Goal: Communication & Community: Answer question/provide support

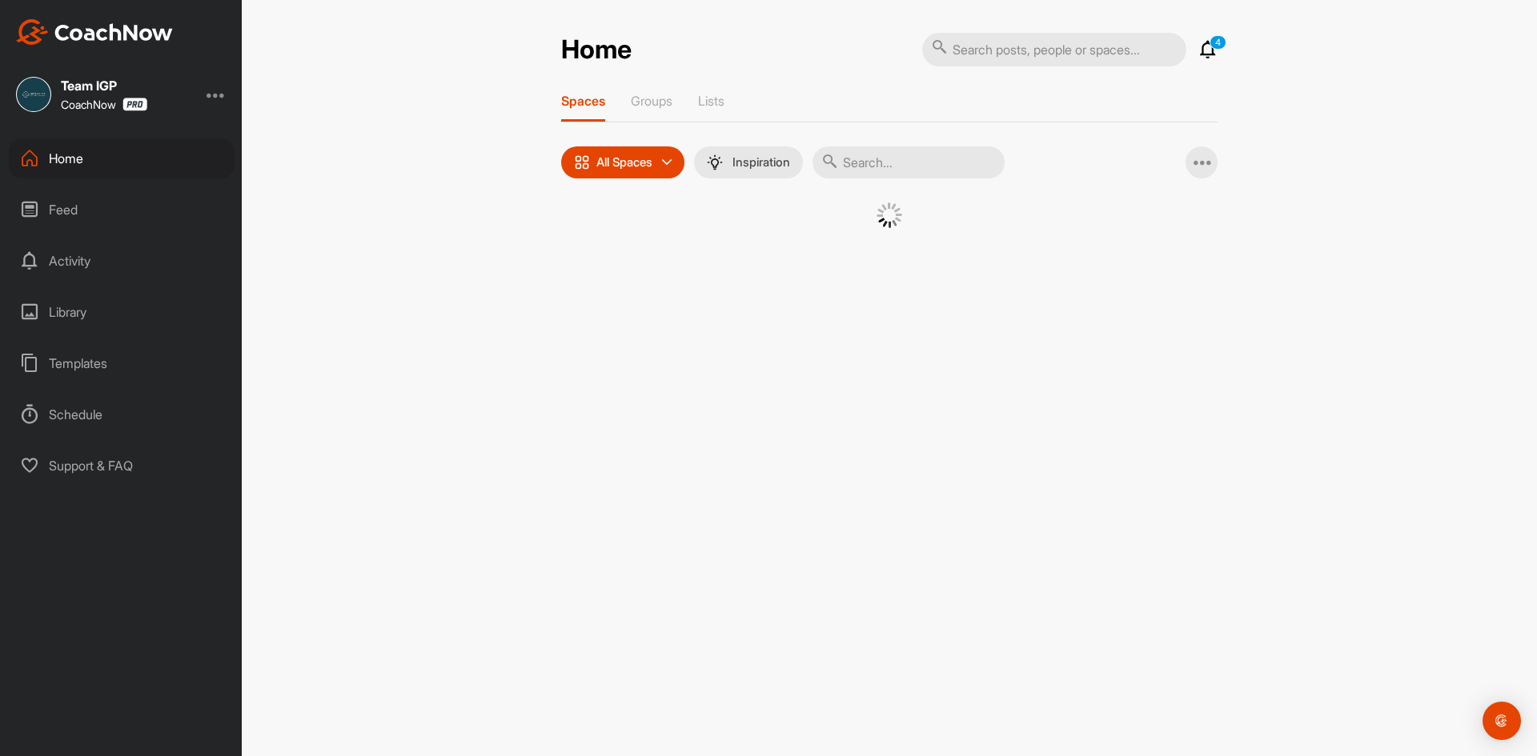
click at [936, 159] on input "text" at bounding box center [908, 162] width 192 height 32
type input "[PERSON_NAME]"
click at [730, 291] on div "[PERSON_NAME] Golf" at bounding box center [740, 269] width 96 height 134
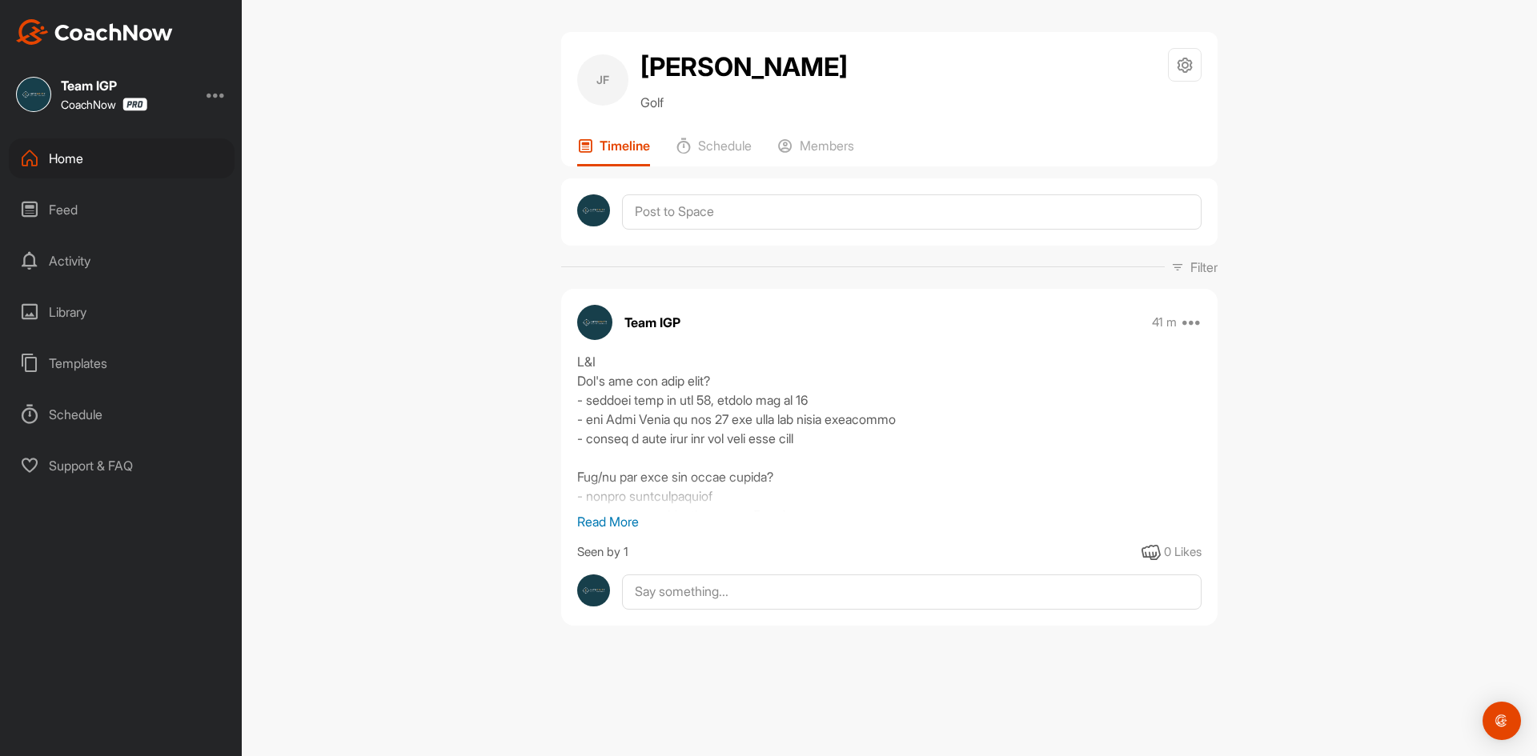
click at [702, 613] on div "Team IGP 41 m Move to ... Copy to ... Edit Edit Tags Pin to top Delete Read Mor…" at bounding box center [889, 457] width 656 height 337
click at [696, 593] on textarea at bounding box center [911, 592] width 579 height 35
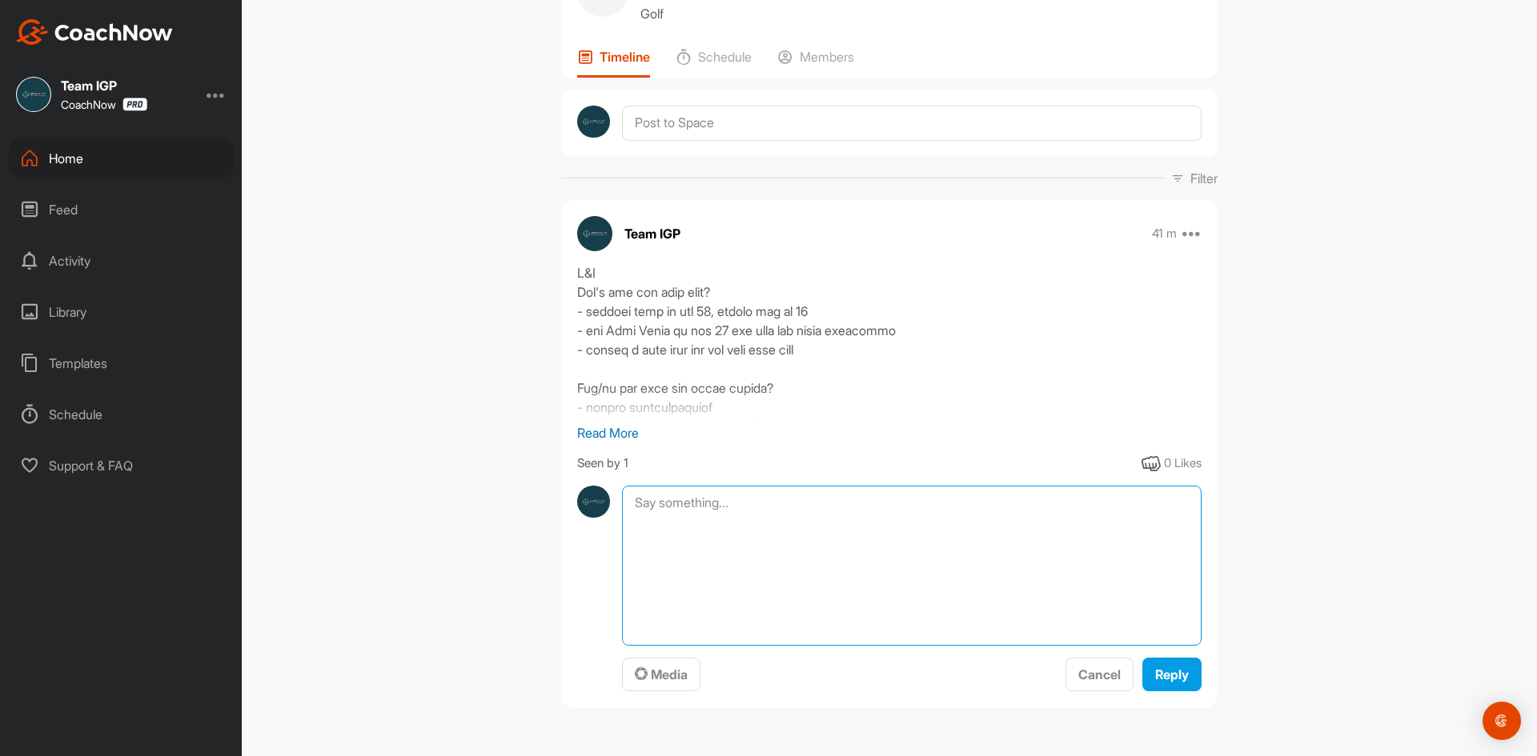
scroll to position [90, 0]
click at [683, 681] on button "Media" at bounding box center [661, 674] width 78 height 34
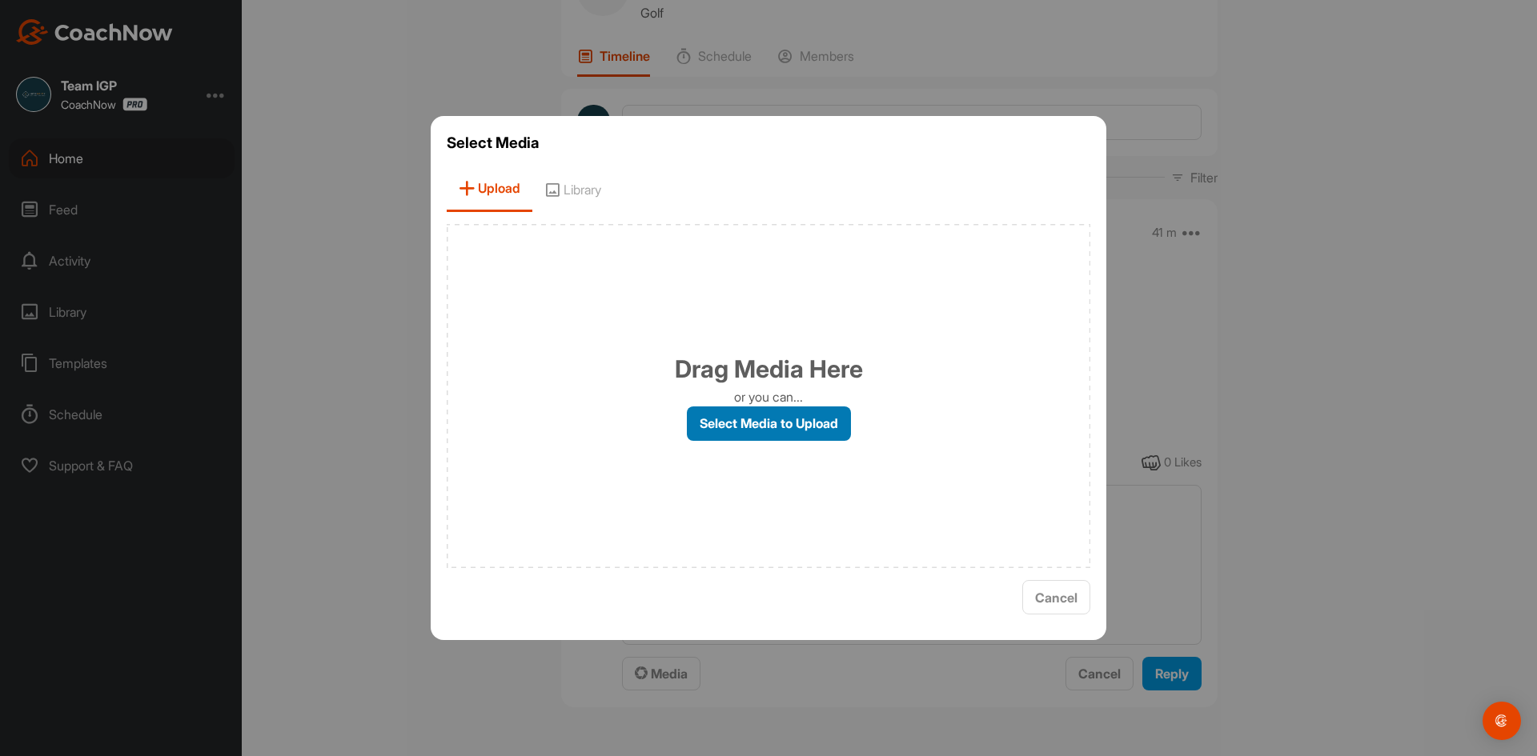
click at [710, 425] on label "Select Media to Upload" at bounding box center [769, 424] width 164 height 34
click at [0, 0] on input "Select Media to Upload" at bounding box center [0, 0] width 0 height 0
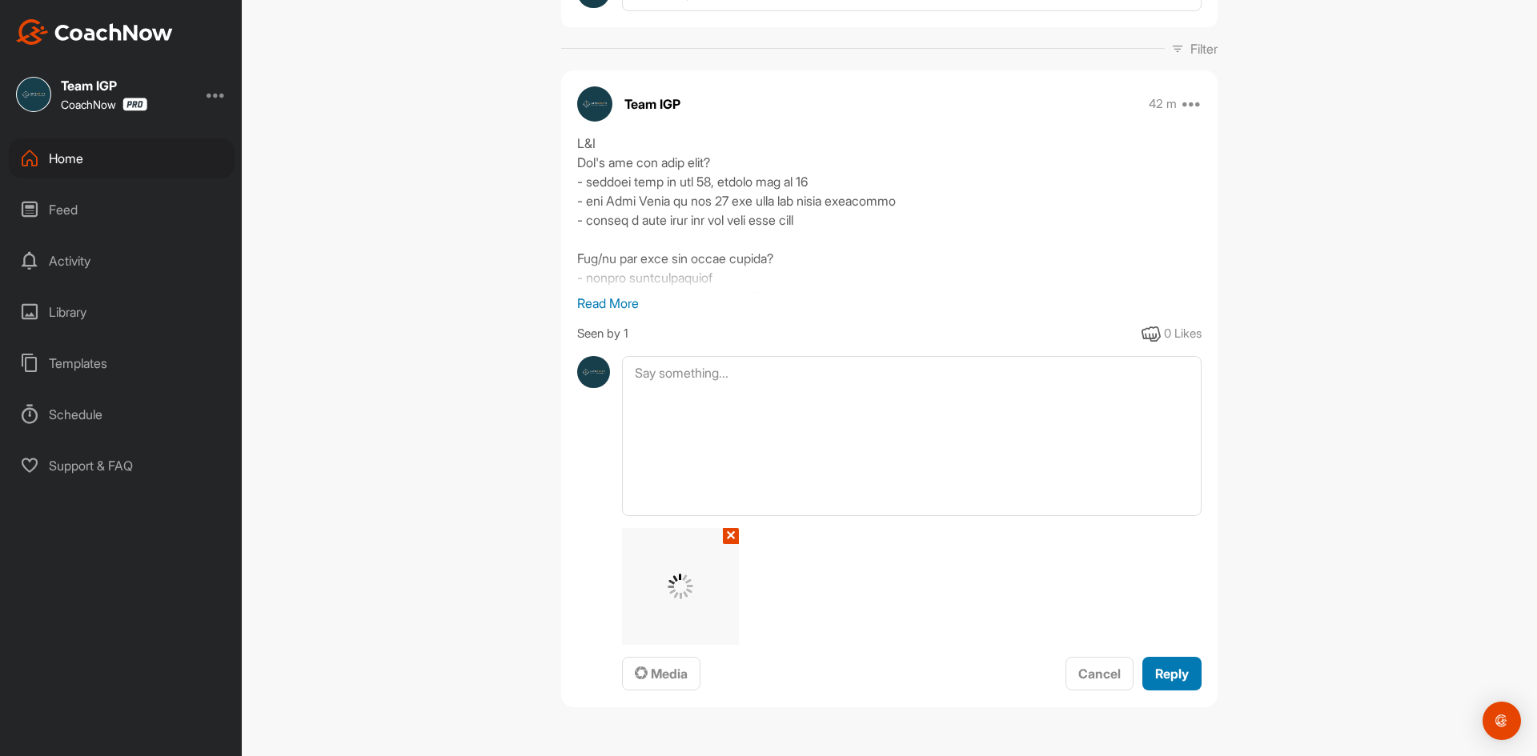
click at [1161, 660] on button "Reply" at bounding box center [1171, 674] width 59 height 34
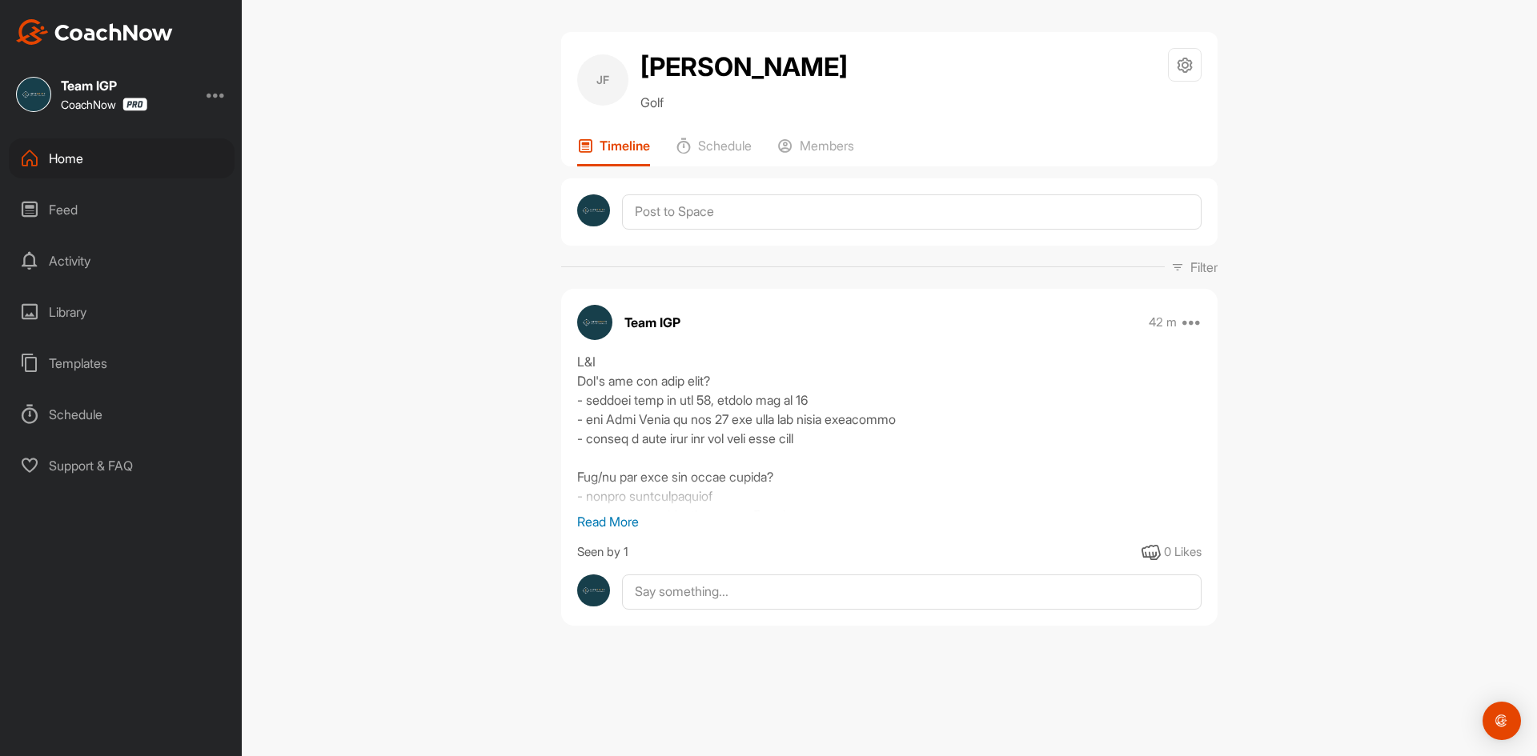
scroll to position [0, 0]
